Goal: Information Seeking & Learning: Compare options

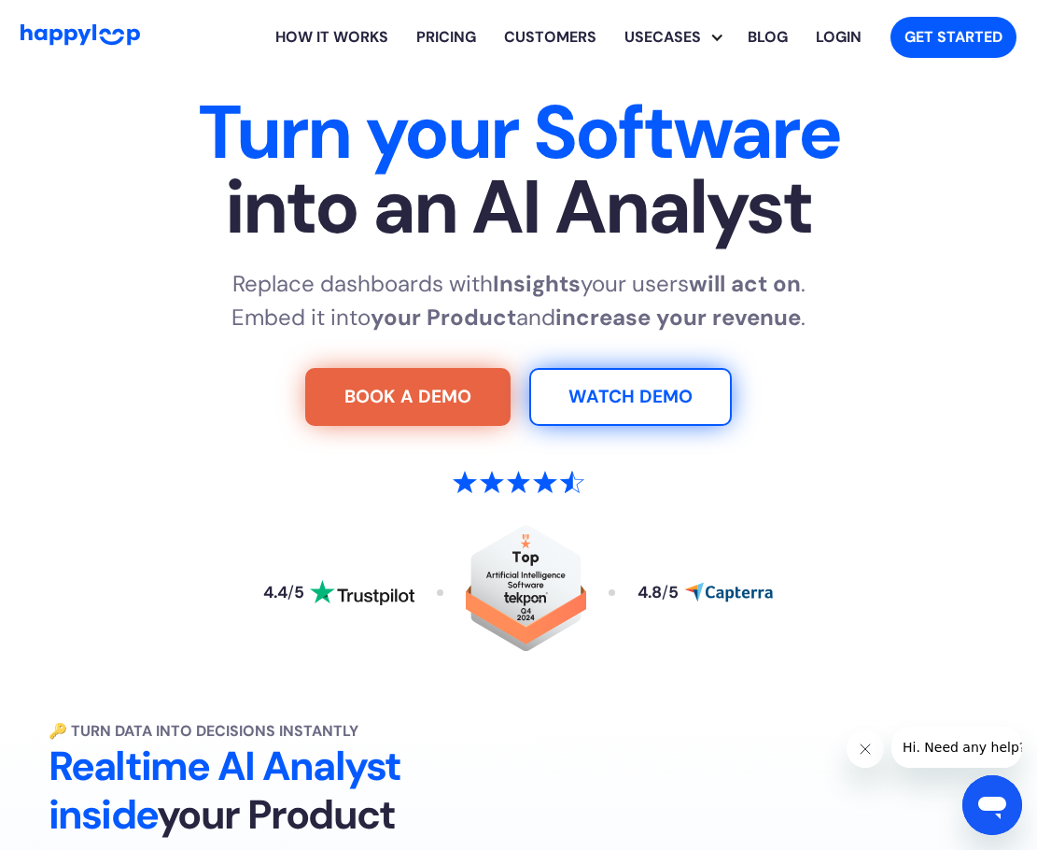
click at [480, 44] on link "Pricing" at bounding box center [446, 37] width 88 height 60
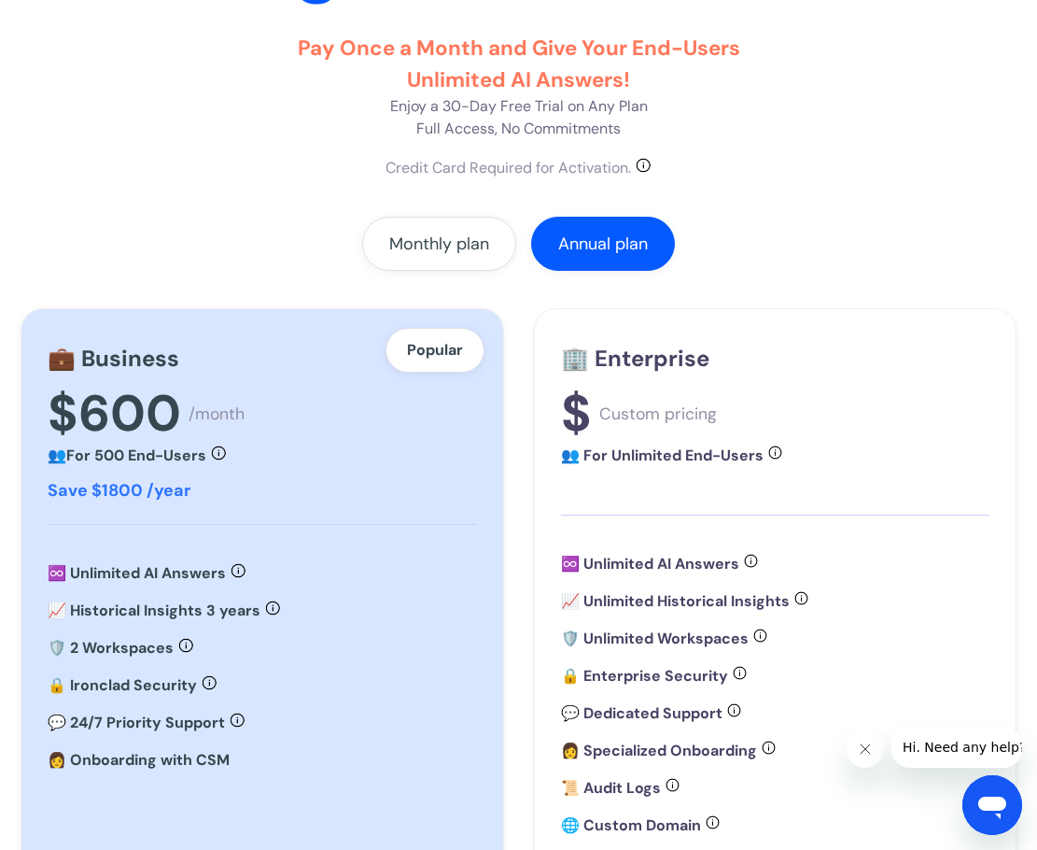
scroll to position [374, 0]
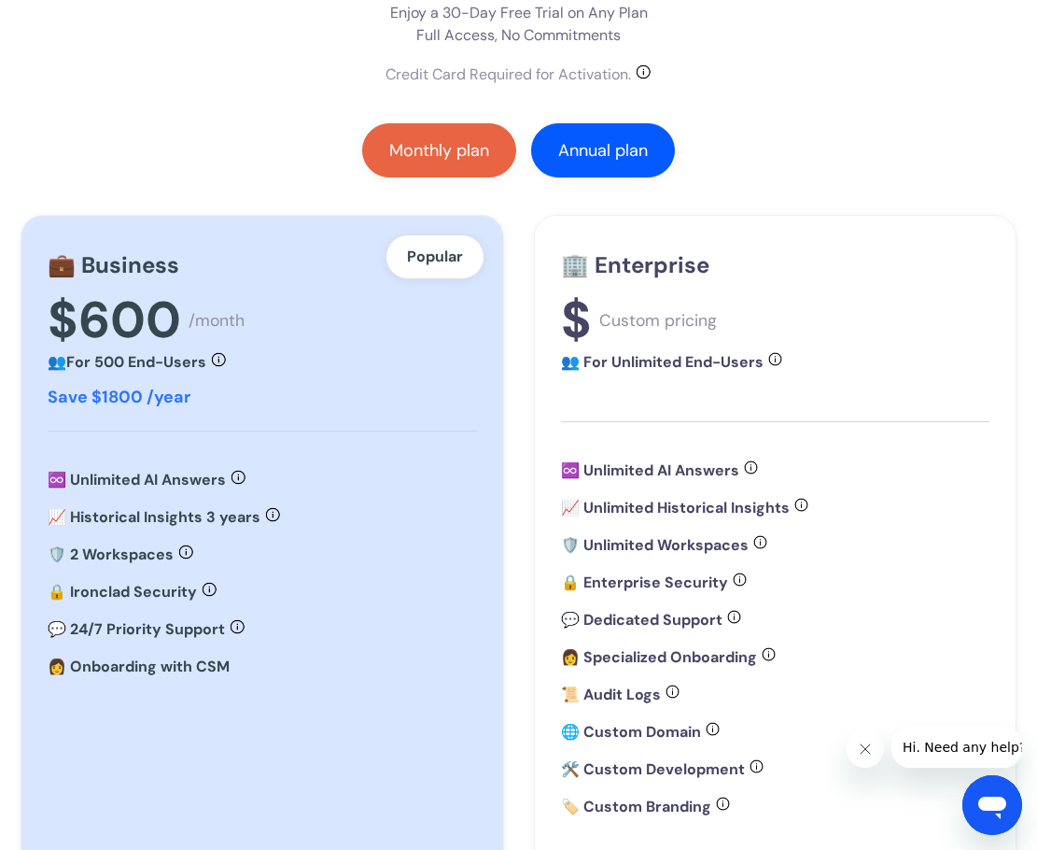
click at [463, 165] on link "Monthly plan" at bounding box center [439, 150] width 154 height 54
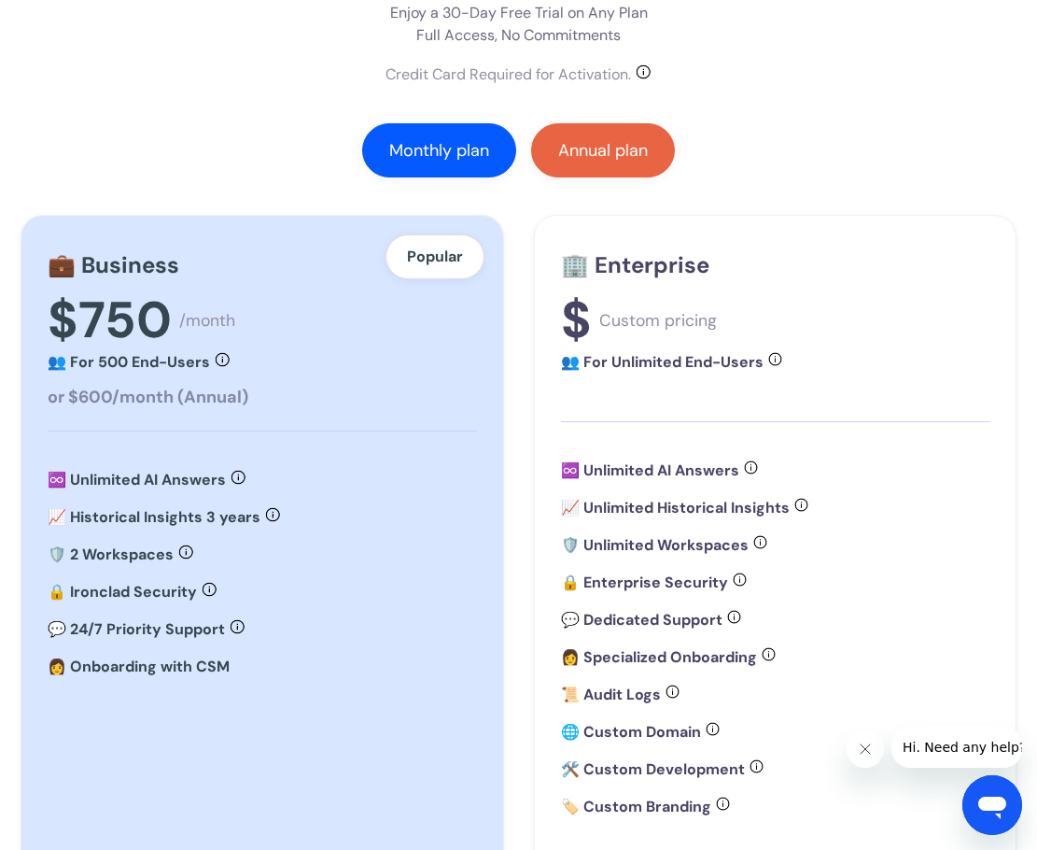
click at [594, 157] on div "Annual plan" at bounding box center [603, 150] width 90 height 19
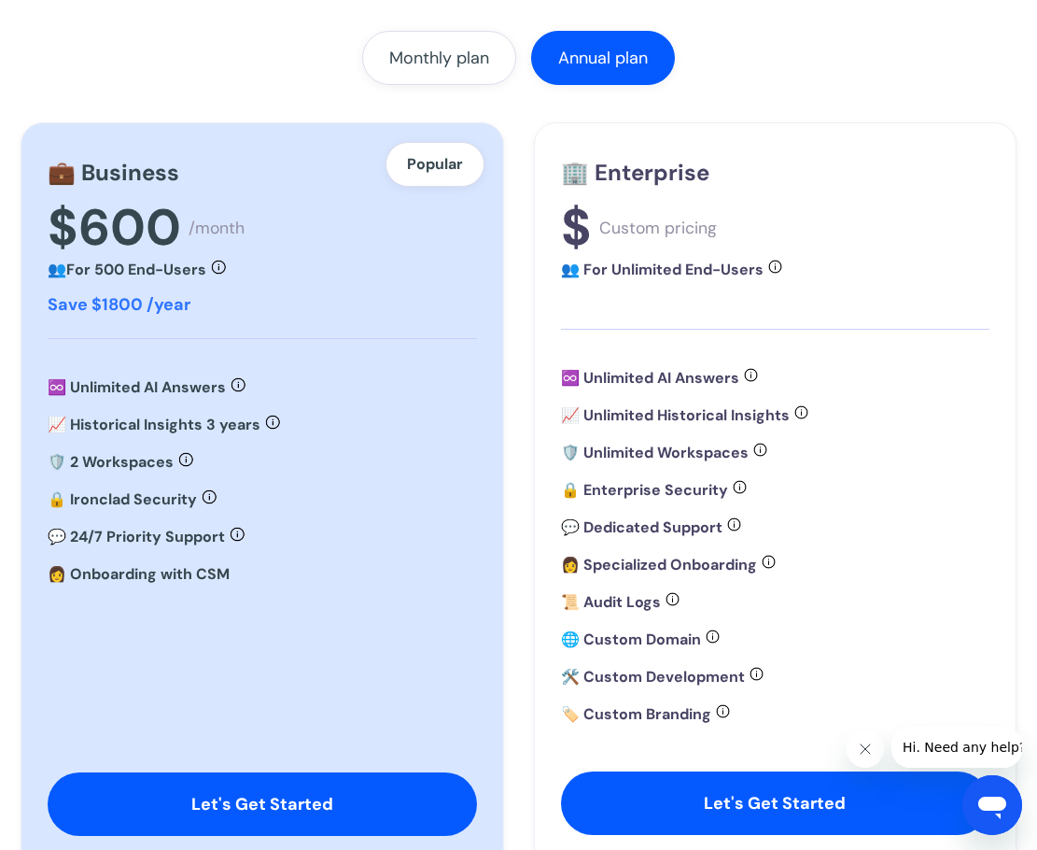
scroll to position [467, 0]
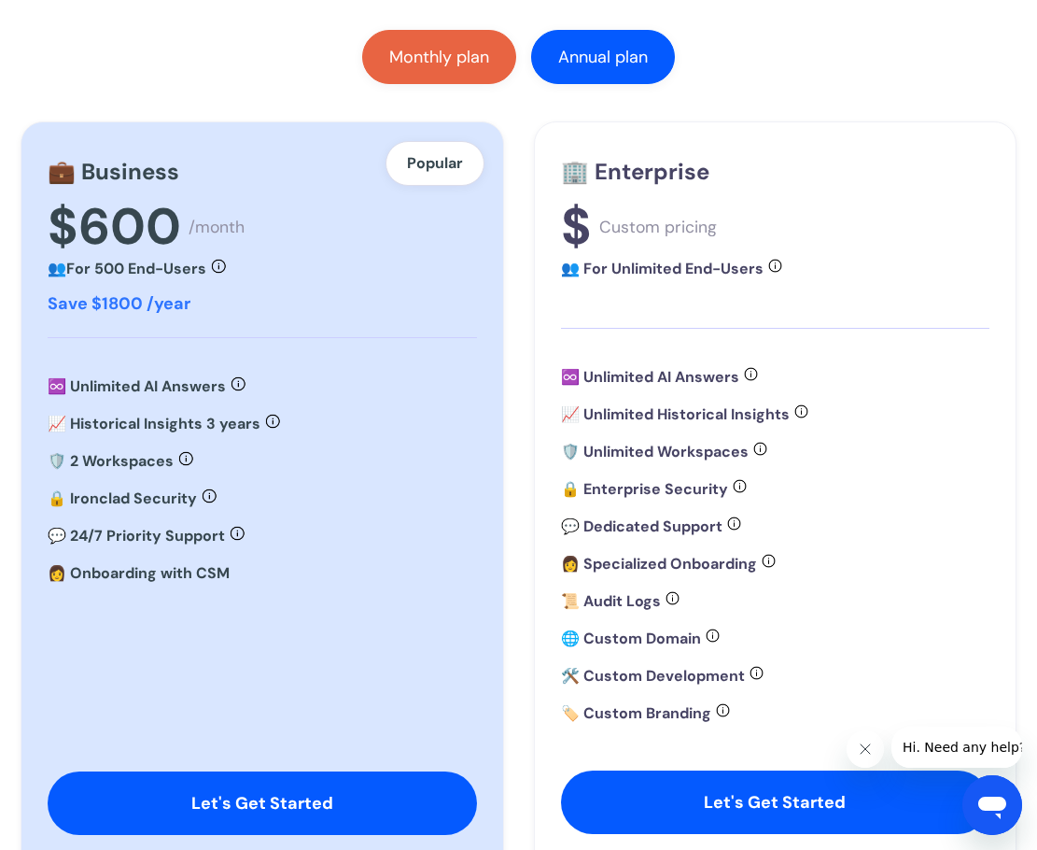
click at [458, 66] on div "Monthly plan" at bounding box center [439, 57] width 100 height 19
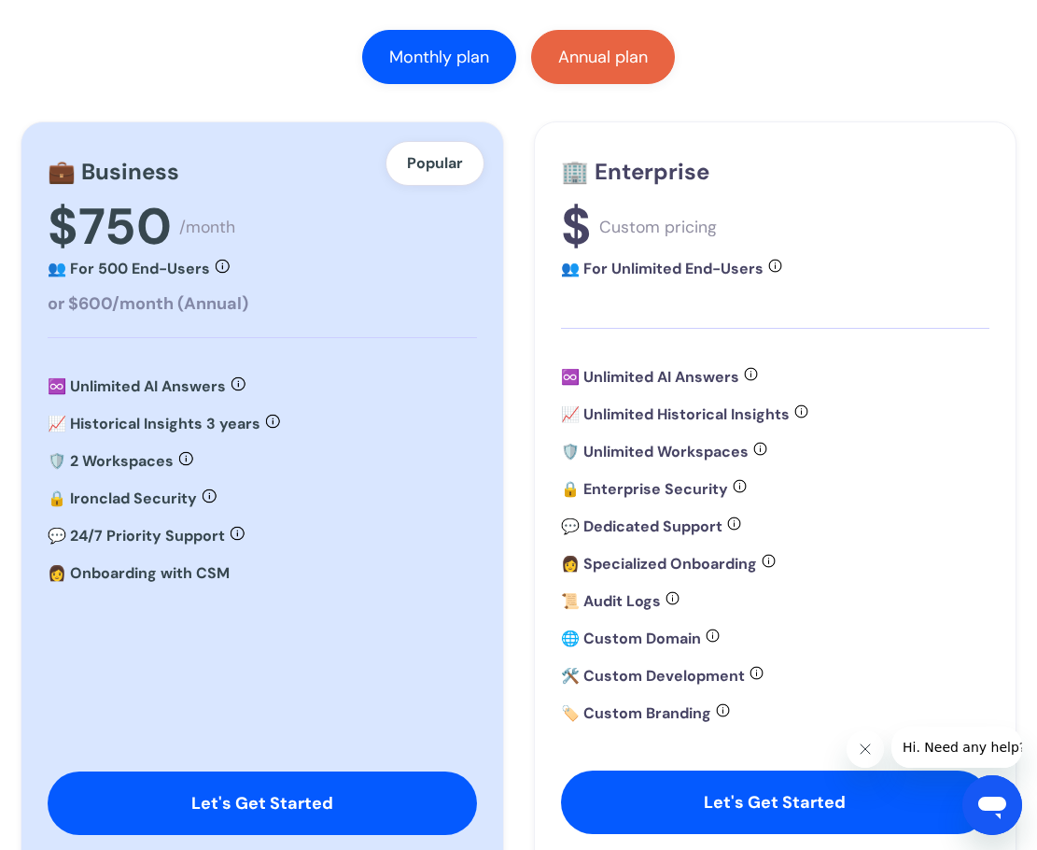
click at [598, 76] on link "Annual plan" at bounding box center [603, 57] width 144 height 54
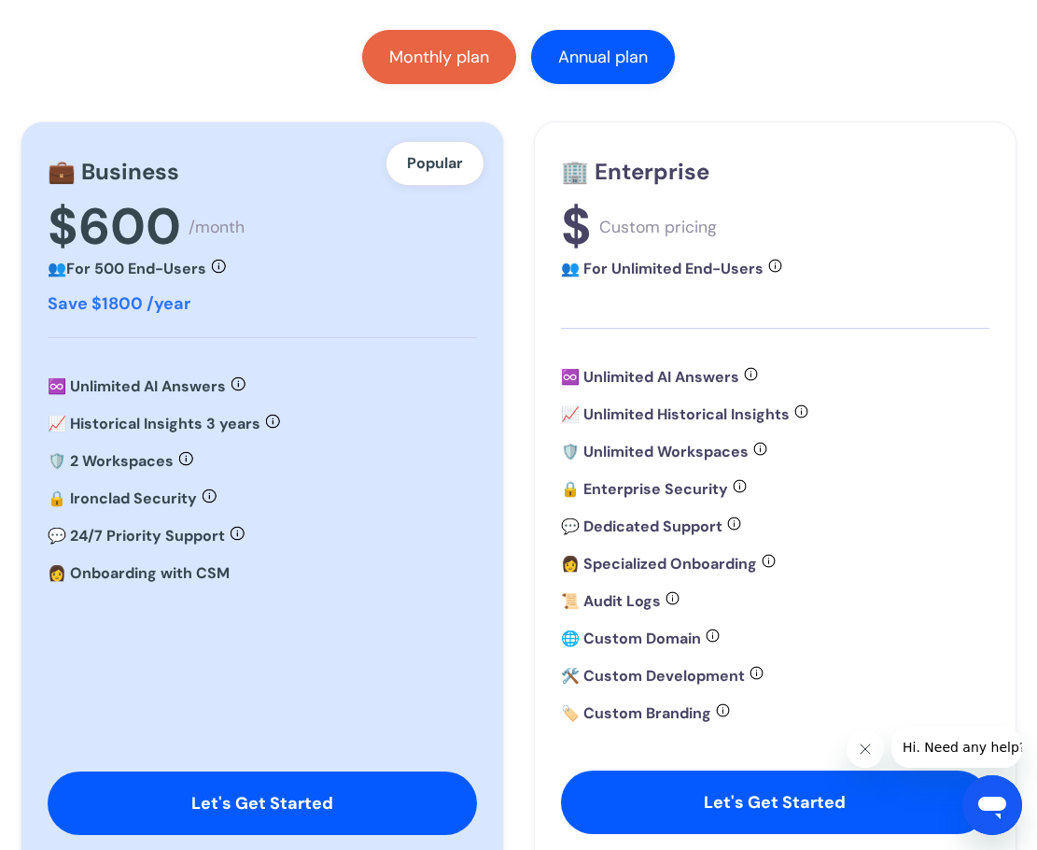
click at [483, 83] on link "Monthly plan" at bounding box center [439, 57] width 154 height 54
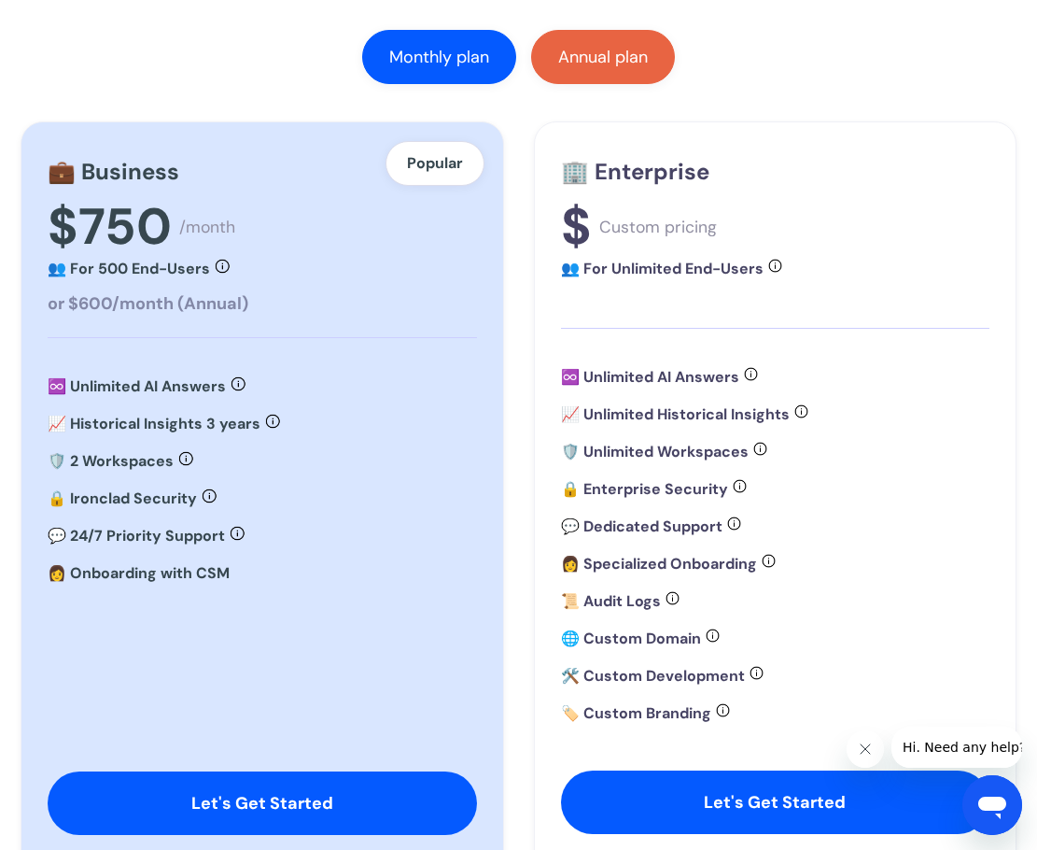
click at [598, 71] on link "Annual plan" at bounding box center [603, 57] width 144 height 54
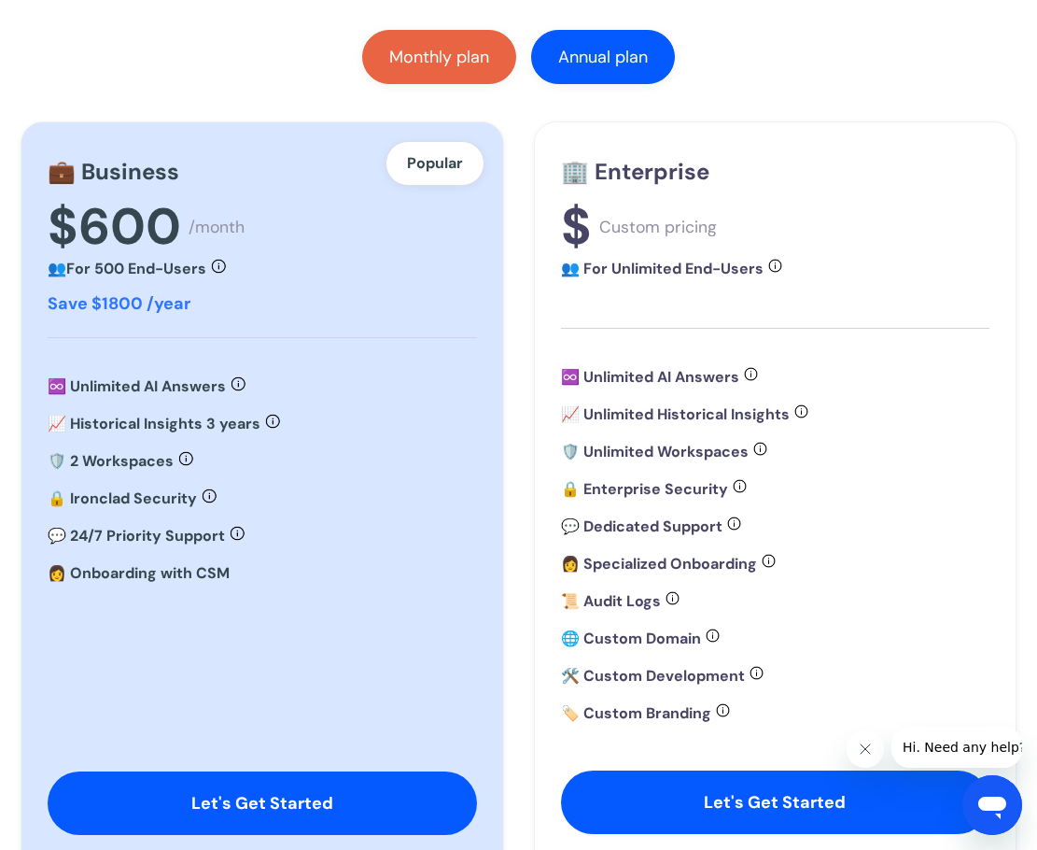
click at [472, 69] on link "Monthly plan" at bounding box center [439, 57] width 154 height 54
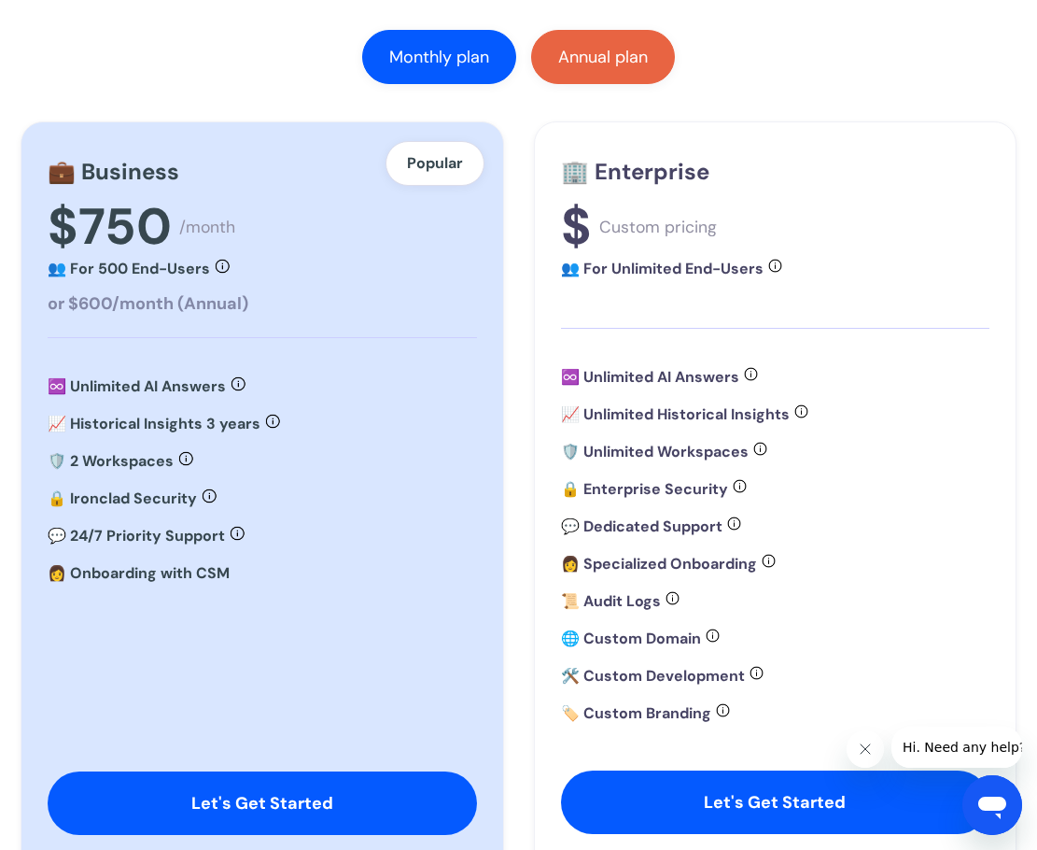
click at [571, 57] on div "Annual plan" at bounding box center [603, 57] width 90 height 19
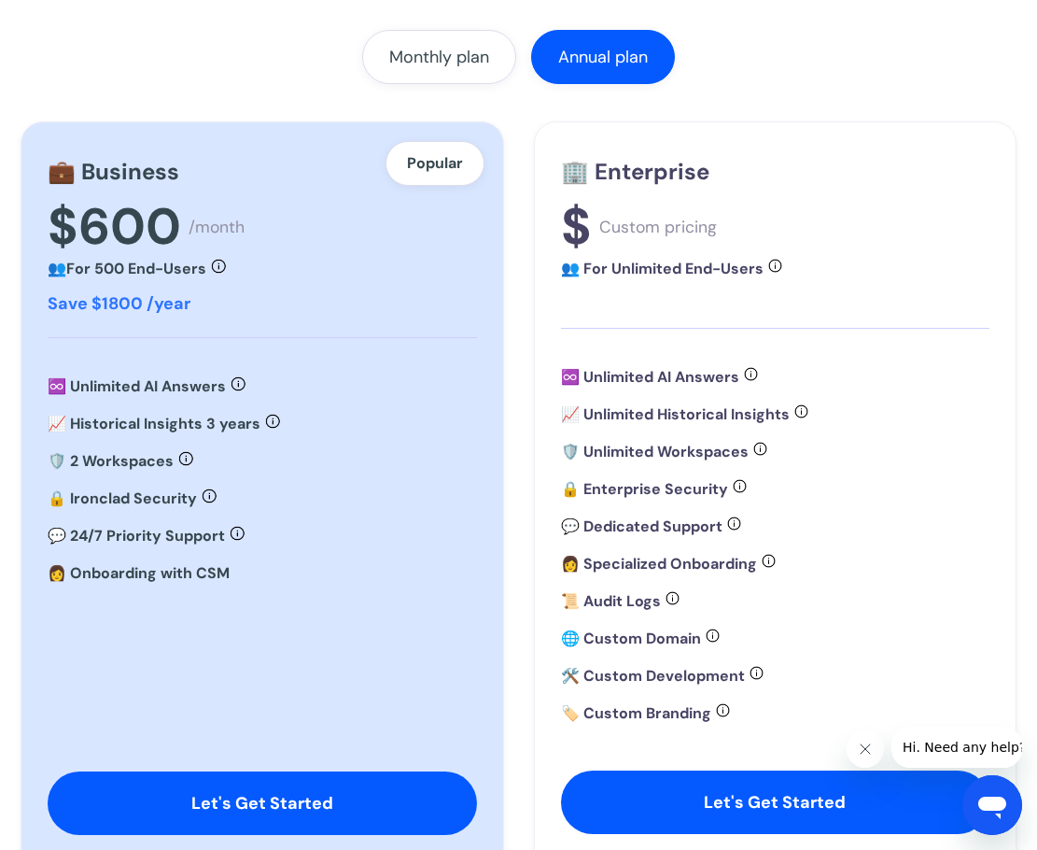
drag, startPoint x: 854, startPoint y: 756, endPoint x: 1665, endPoint y: 1474, distance: 1082.2
click at [854, 756] on button "Close message from company" at bounding box center [864, 748] width 37 height 37
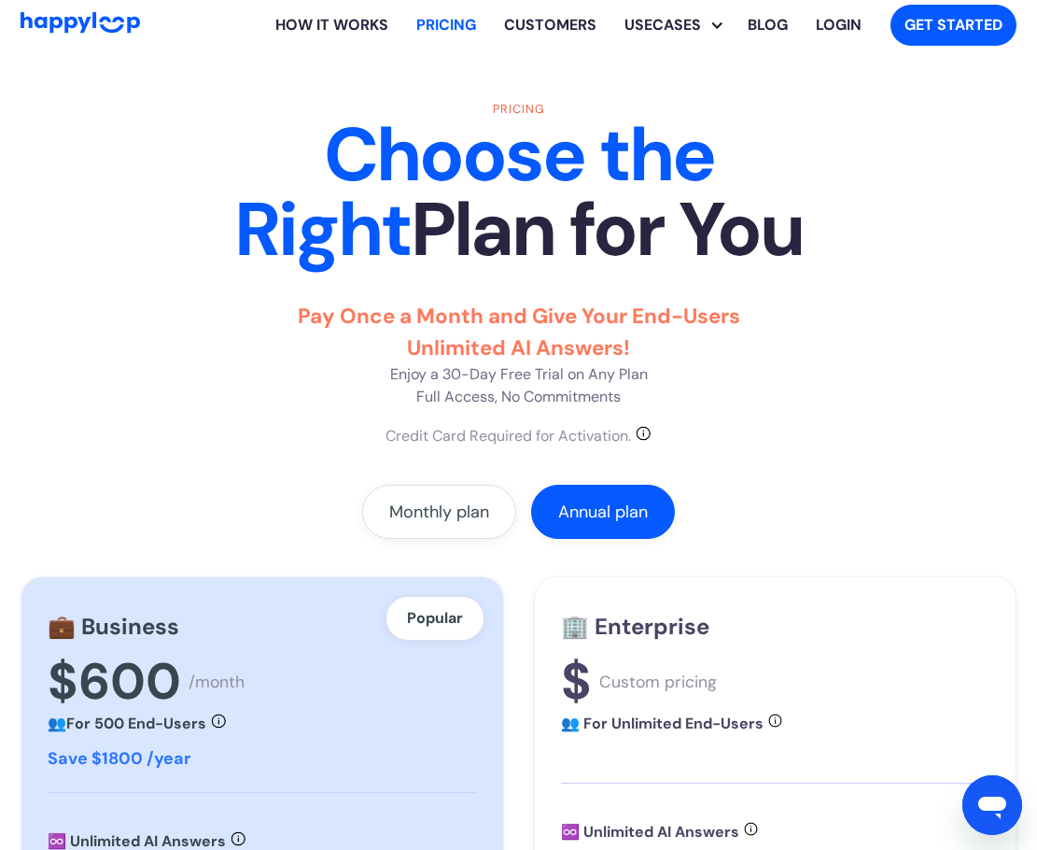
scroll to position [0, 0]
